Goal: Task Accomplishment & Management: Manage account settings

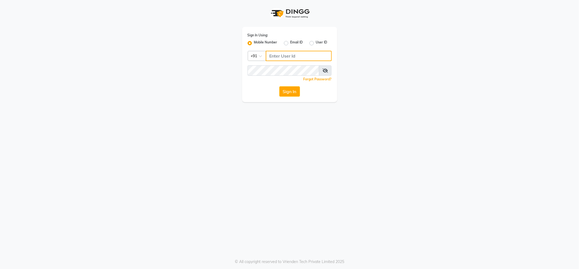
click at [290, 55] on input "Username" at bounding box center [299, 56] width 66 height 10
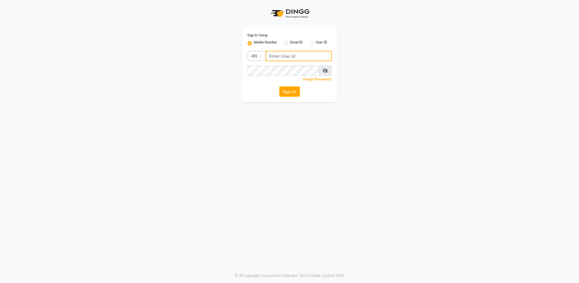
click at [285, 55] on input "Username" at bounding box center [299, 56] width 66 height 10
type input "8686554445"
click at [279, 86] on button "Sign In" at bounding box center [289, 91] width 21 height 10
click at [288, 92] on button "Sign In" at bounding box center [289, 91] width 21 height 10
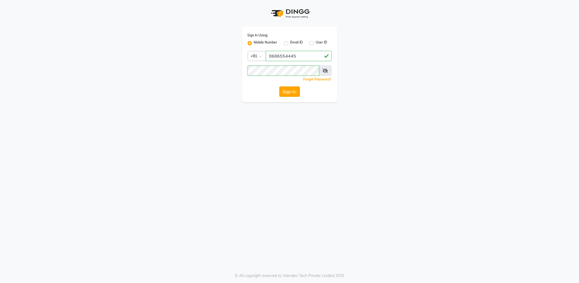
click at [292, 92] on button "Sign In" at bounding box center [289, 91] width 21 height 10
